Goal: Navigation & Orientation: Understand site structure

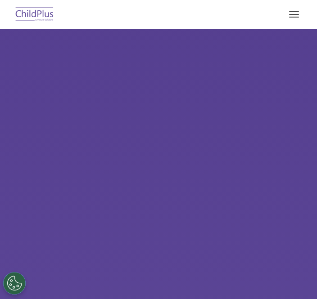
type input ""
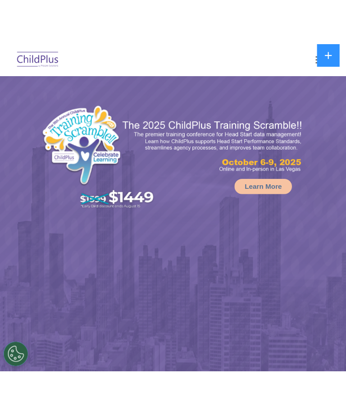
select select "MEDIUM"
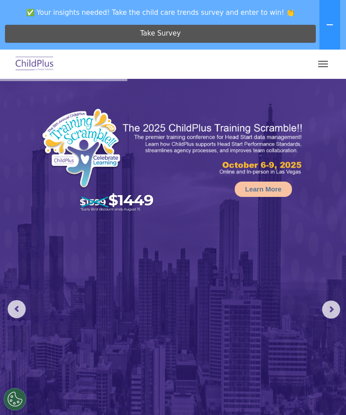
click at [316, 58] on button "button" at bounding box center [322, 64] width 19 height 14
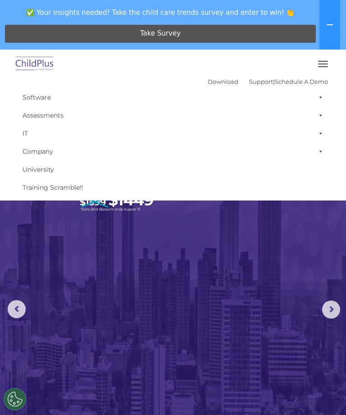
click at [287, 60] on div at bounding box center [173, 64] width 310 height 22
click at [316, 60] on button "button" at bounding box center [322, 64] width 19 height 14
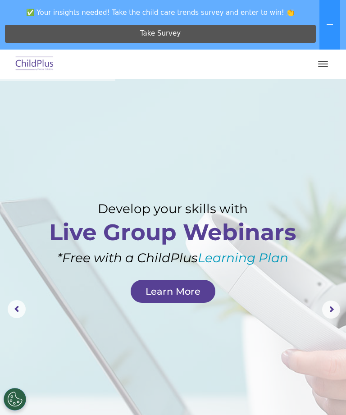
click at [316, 61] on button "button" at bounding box center [322, 64] width 19 height 14
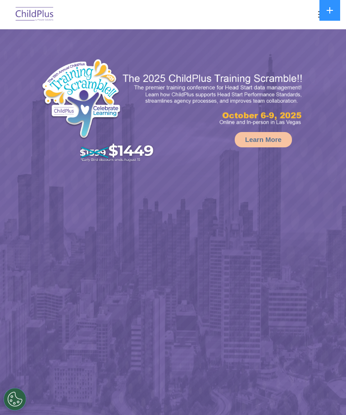
select select "MEDIUM"
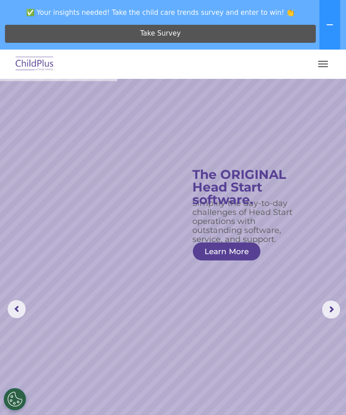
click at [328, 62] on button "button" at bounding box center [322, 64] width 19 height 14
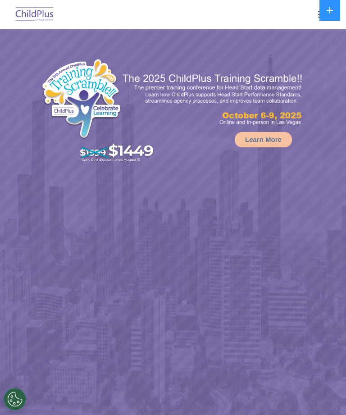
select select "MEDIUM"
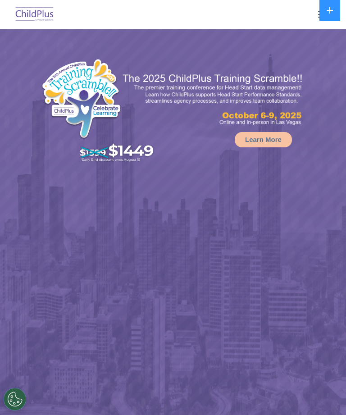
select select "MEDIUM"
